Goal: Find specific page/section: Find specific page/section

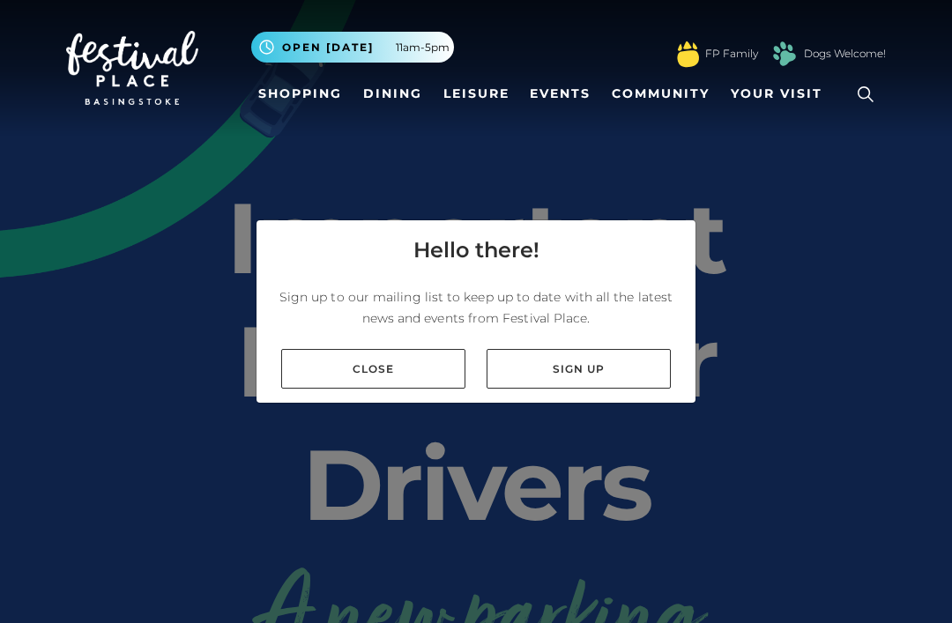
click at [411, 389] on link "Close" at bounding box center [373, 369] width 184 height 40
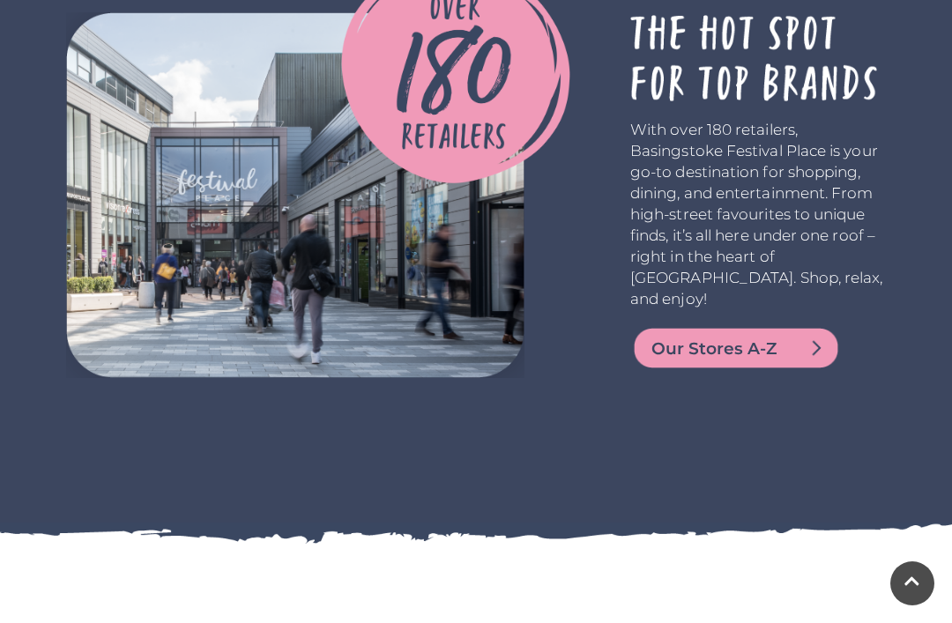
scroll to position [3489, 0]
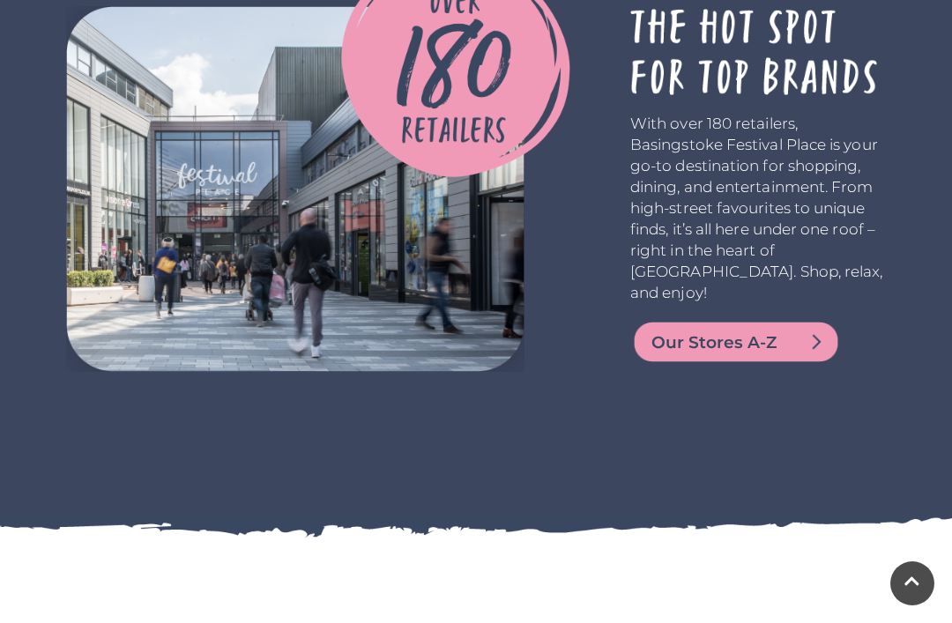
click at [800, 363] on img at bounding box center [736, 342] width 212 height 42
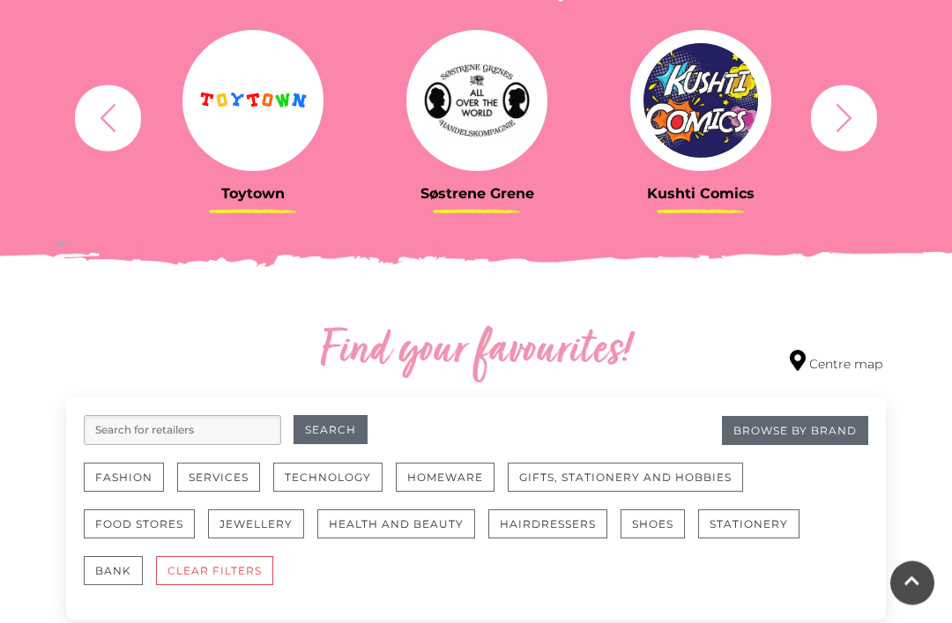
scroll to position [720, 0]
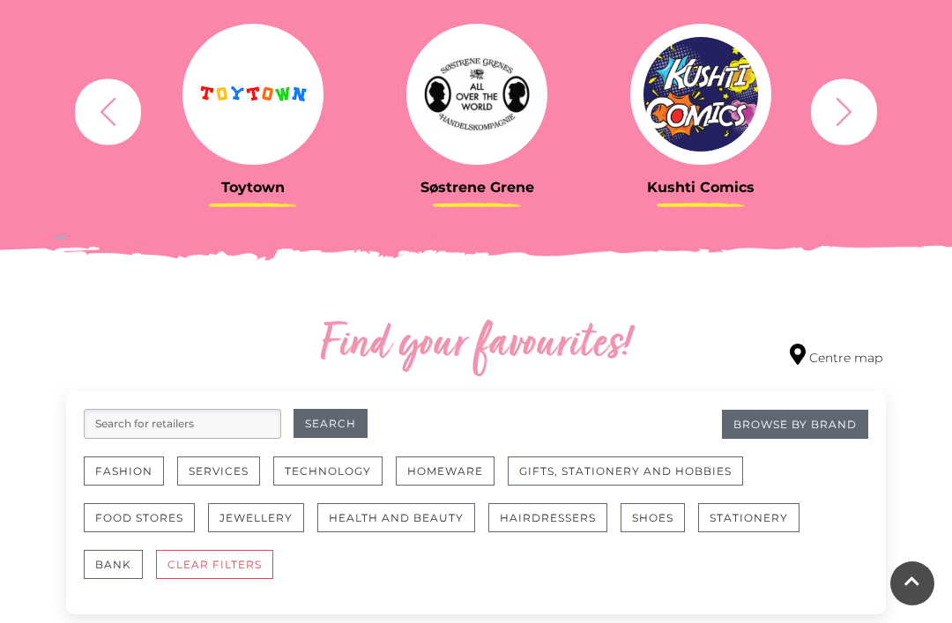
click at [175, 516] on button "Food Stores" at bounding box center [139, 517] width 111 height 29
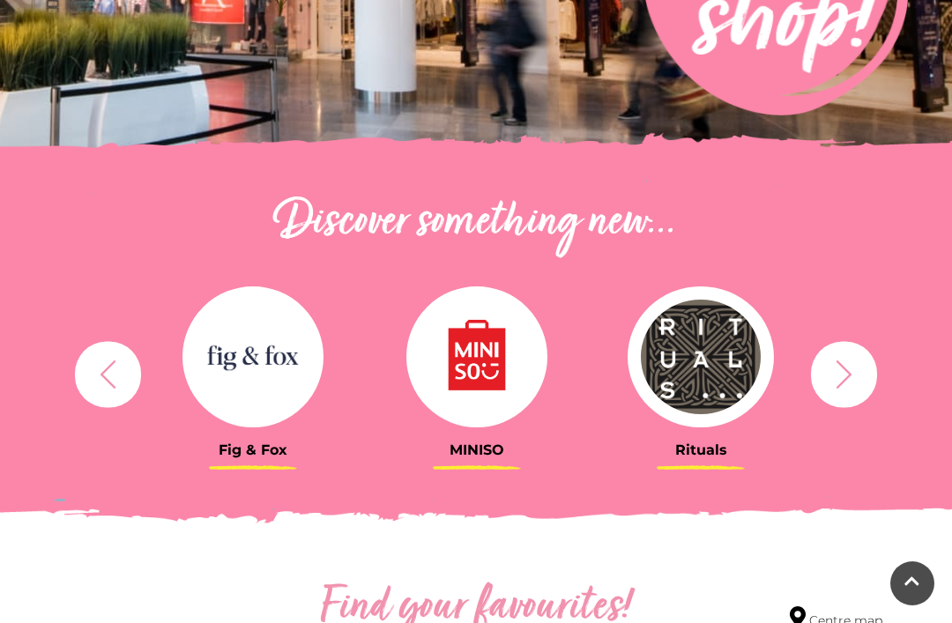
scroll to position [474, 0]
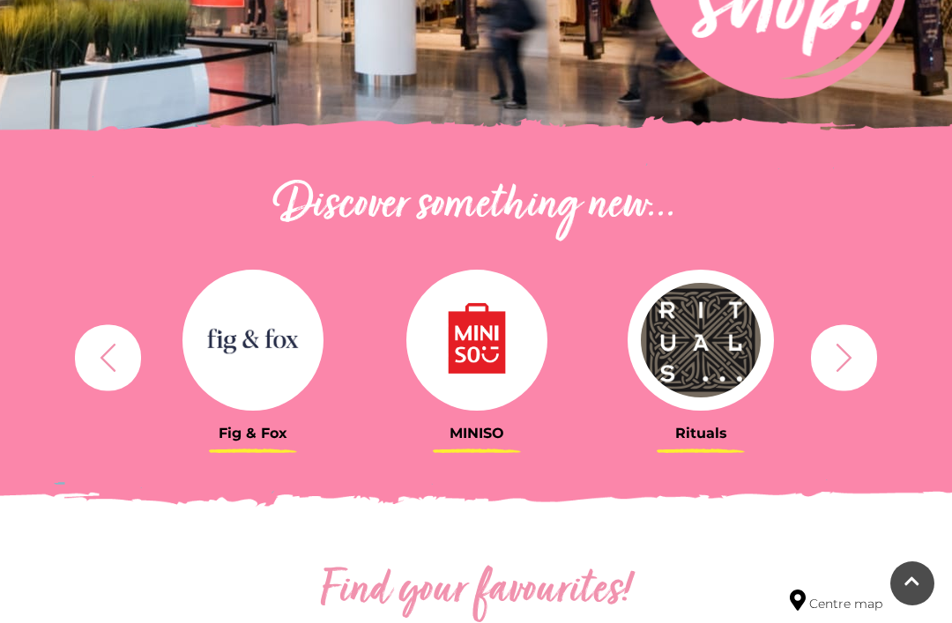
click at [457, 368] on img at bounding box center [476, 340] width 141 height 141
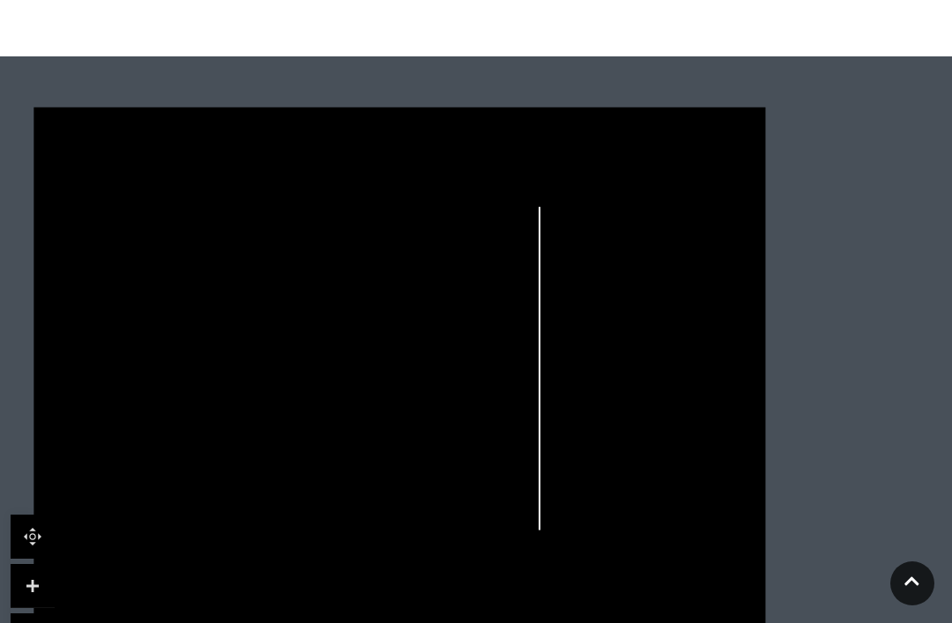
scroll to position [1172, 0]
